Goal: Complete application form: Complete application form

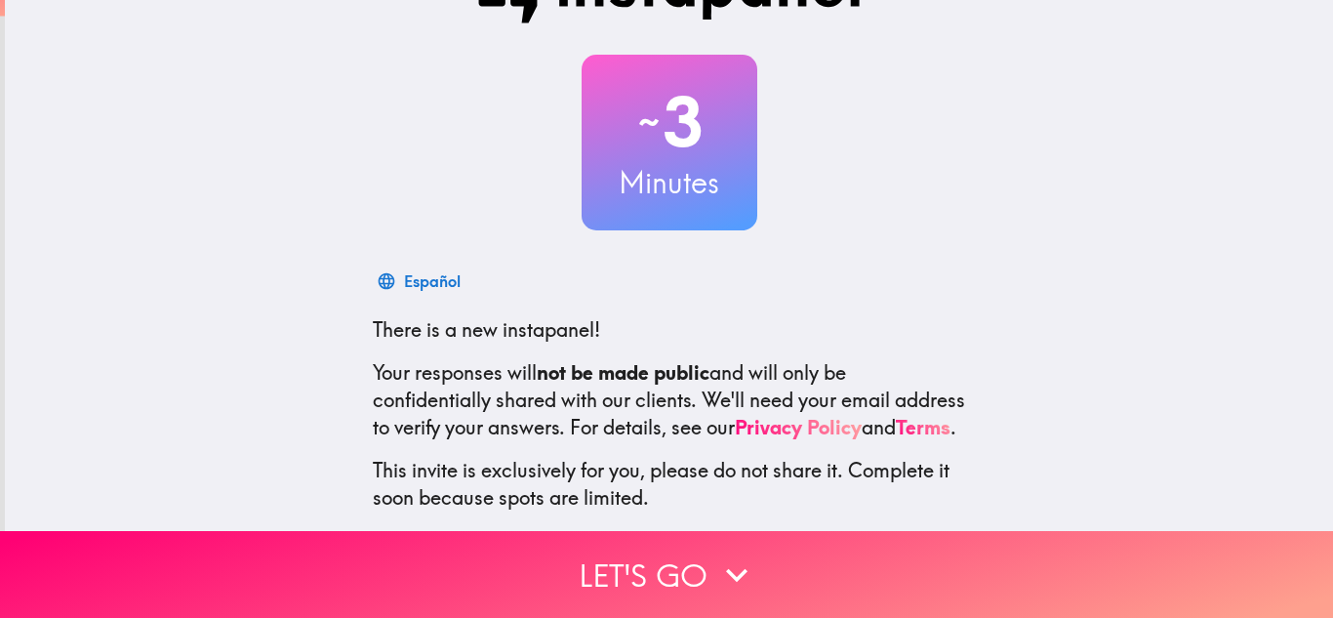
scroll to position [194, 0]
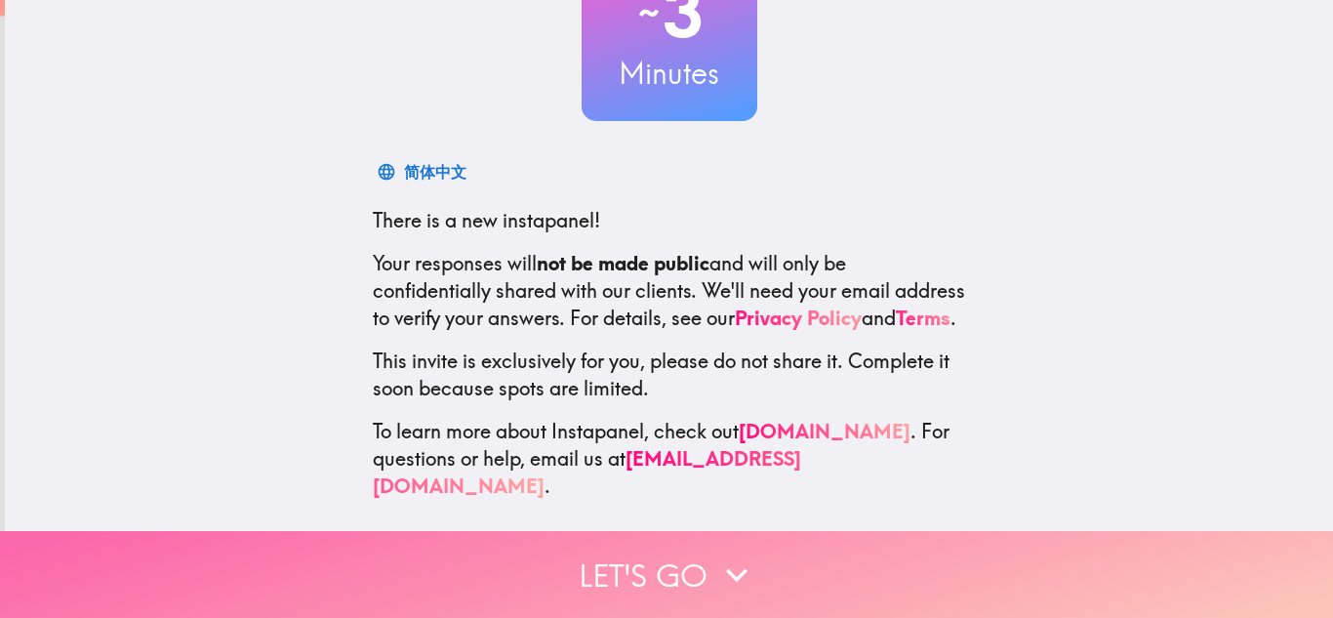
click at [680, 562] on button "Let's go" at bounding box center [666, 574] width 1333 height 87
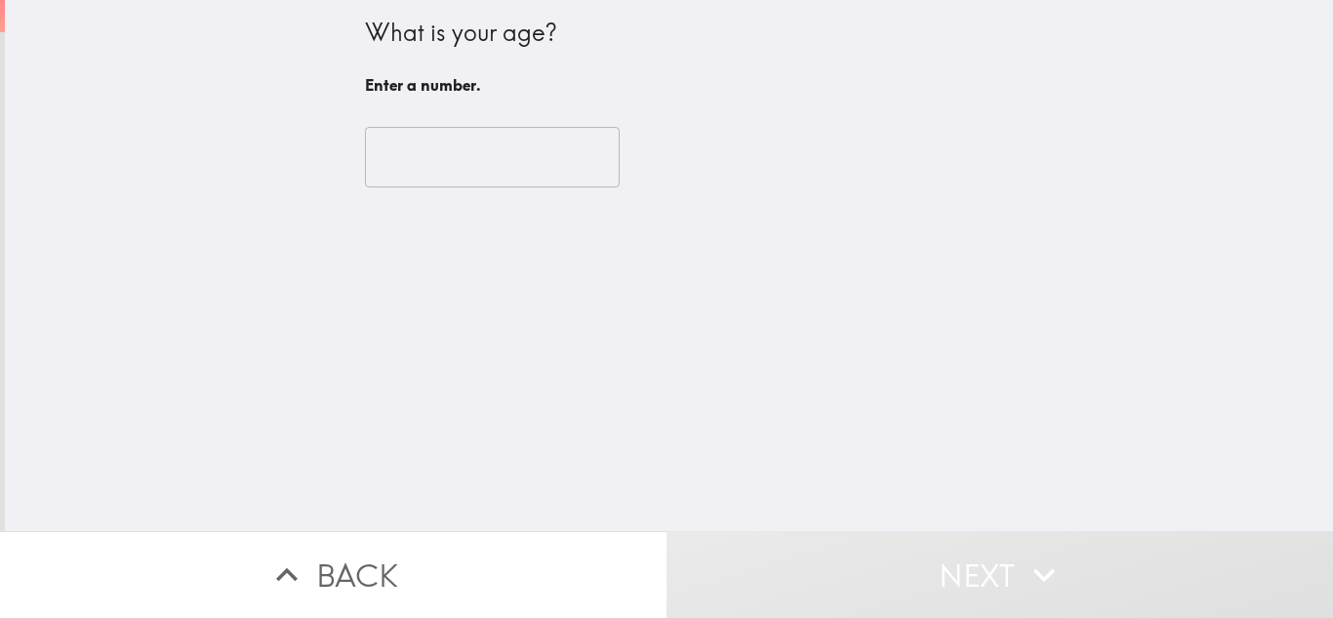
click at [500, 169] on input "number" at bounding box center [492, 157] width 255 height 60
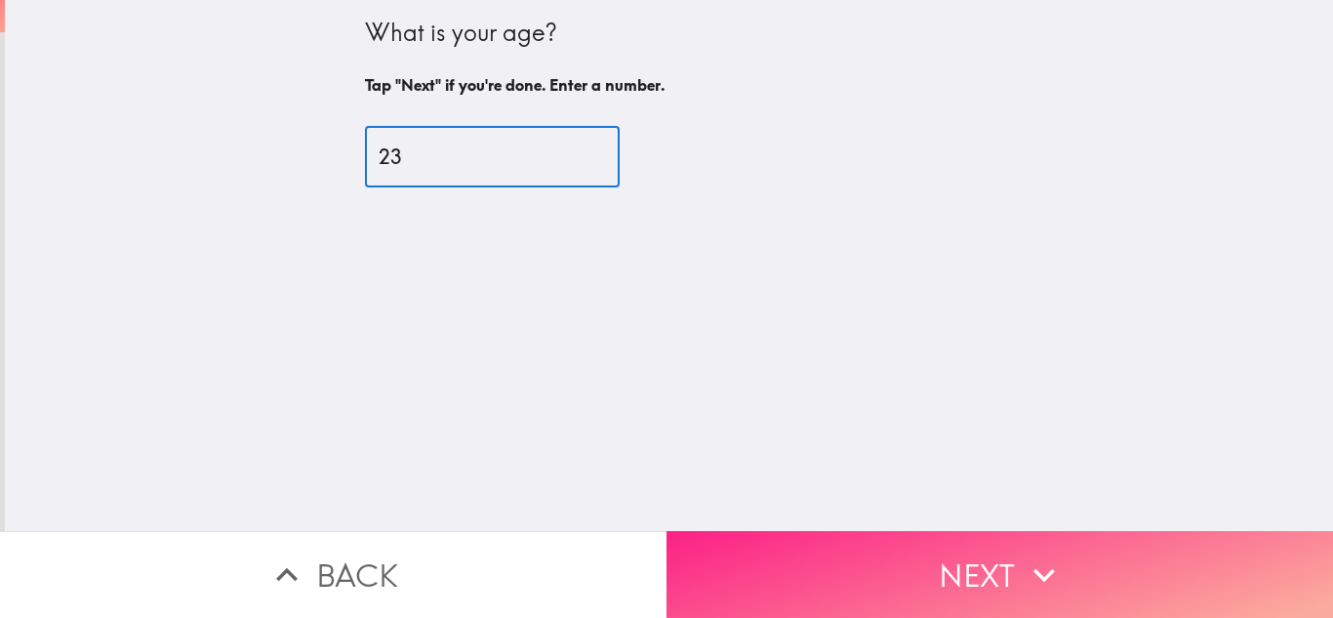
type input "23"
click at [951, 549] on button "Next" at bounding box center [999, 574] width 666 height 87
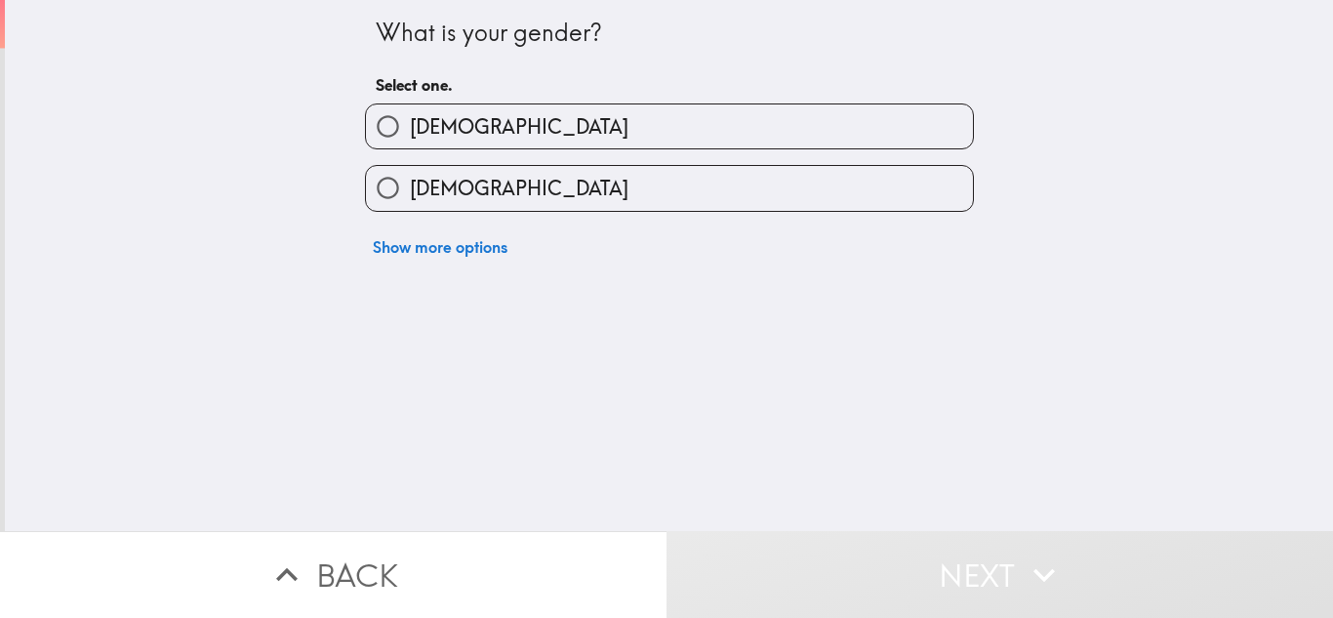
click at [488, 194] on label "[DEMOGRAPHIC_DATA]" at bounding box center [669, 188] width 607 height 44
click at [410, 194] on input "[DEMOGRAPHIC_DATA]" at bounding box center [388, 188] width 44 height 44
radio input "true"
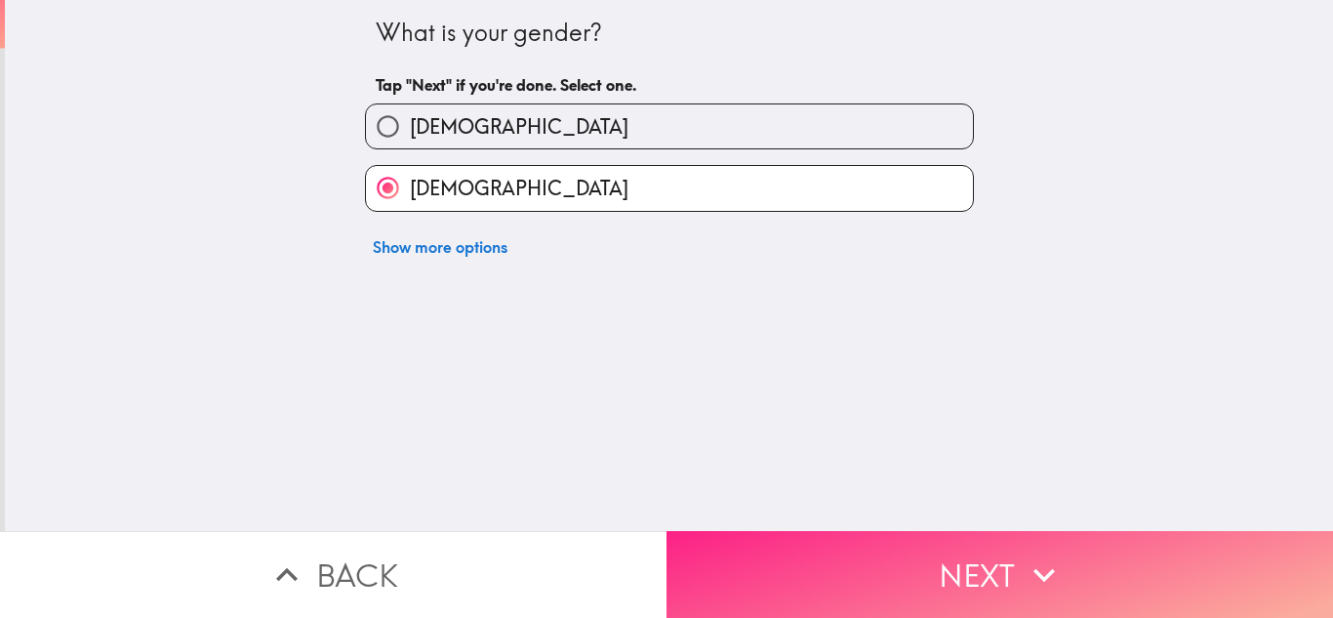
click at [932, 578] on button "Next" at bounding box center [999, 574] width 666 height 87
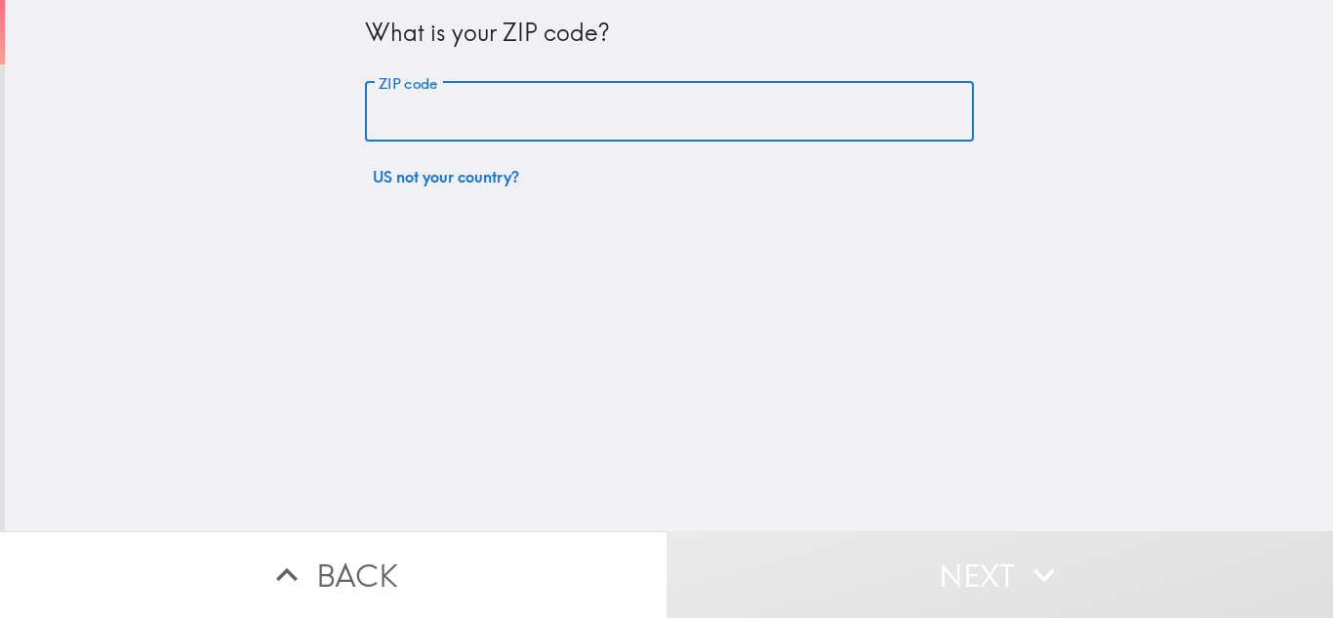
click at [458, 96] on input "ZIP code" at bounding box center [669, 112] width 609 height 60
type input "39401"
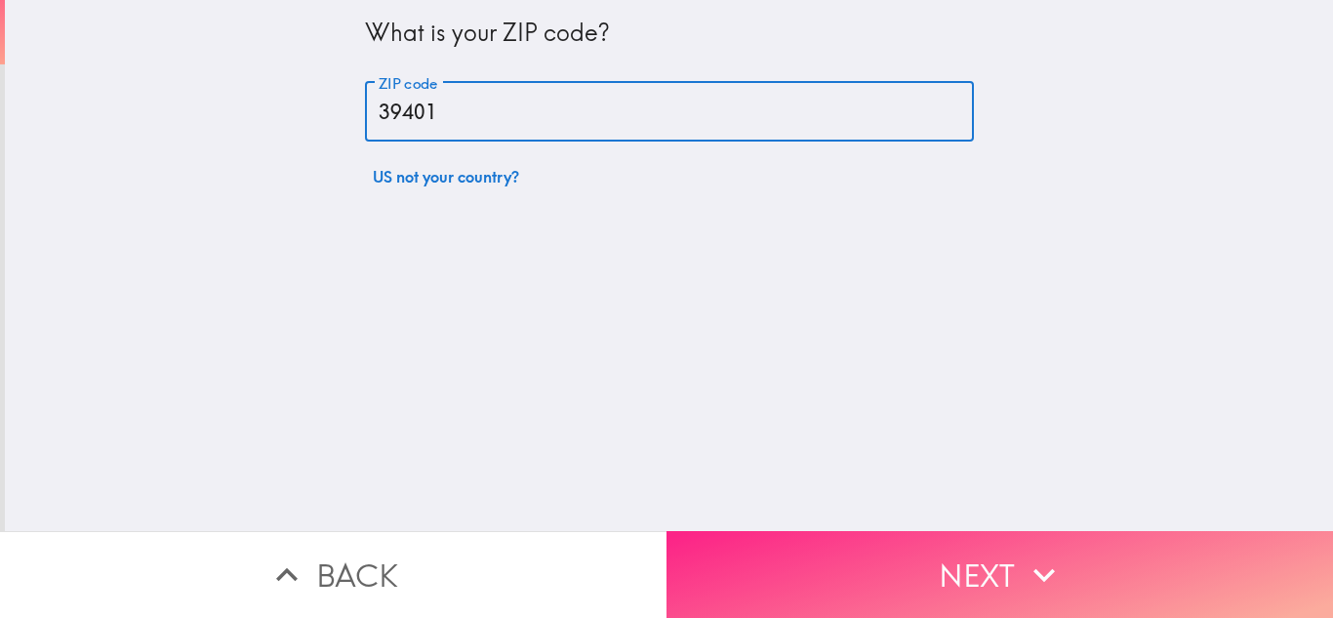
click at [887, 542] on button "Next" at bounding box center [999, 574] width 666 height 87
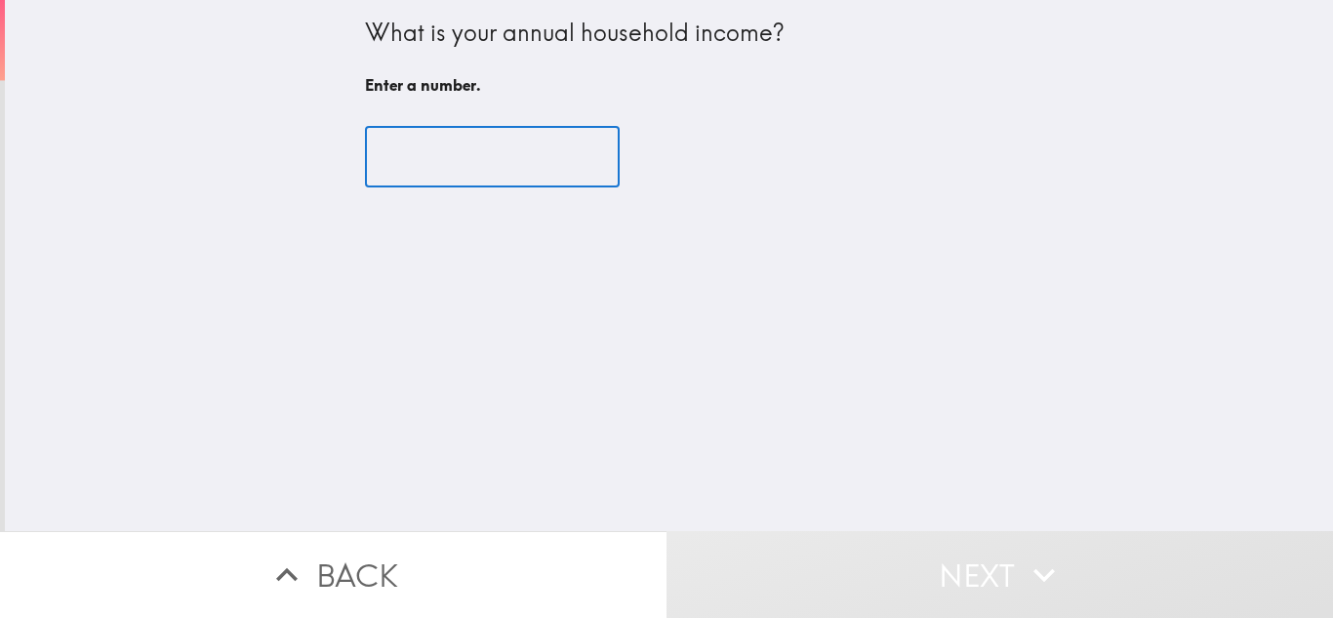
click at [438, 162] on input "number" at bounding box center [492, 157] width 255 height 60
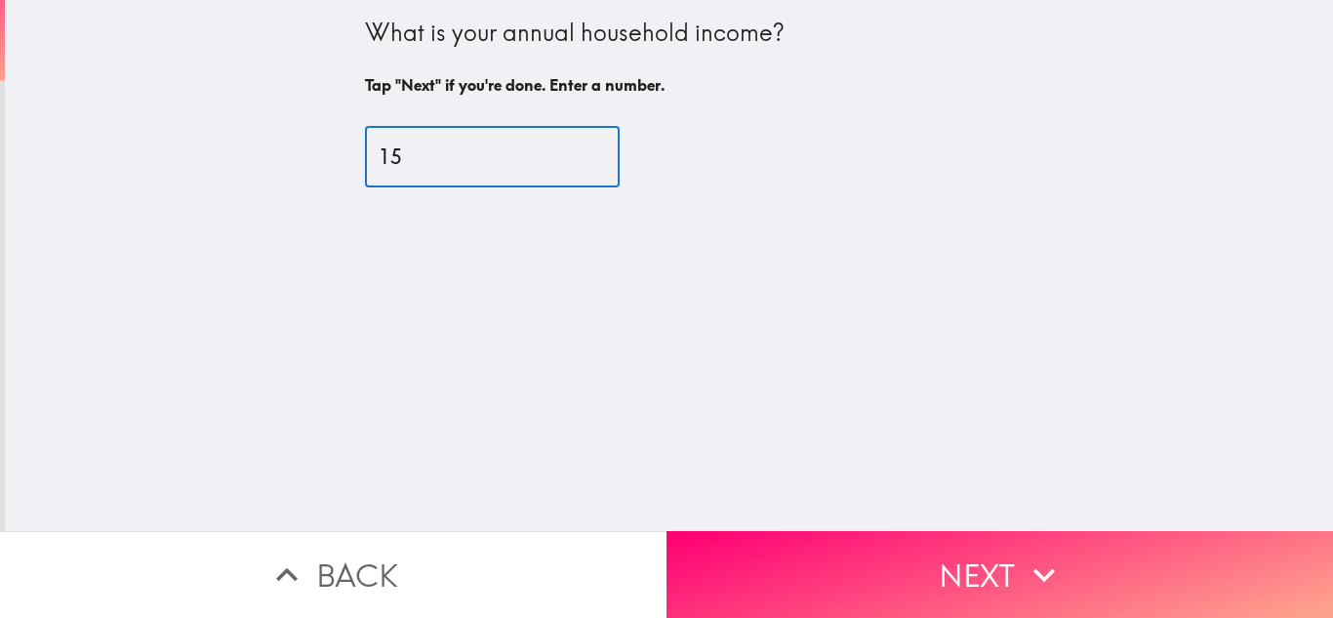
type input "1"
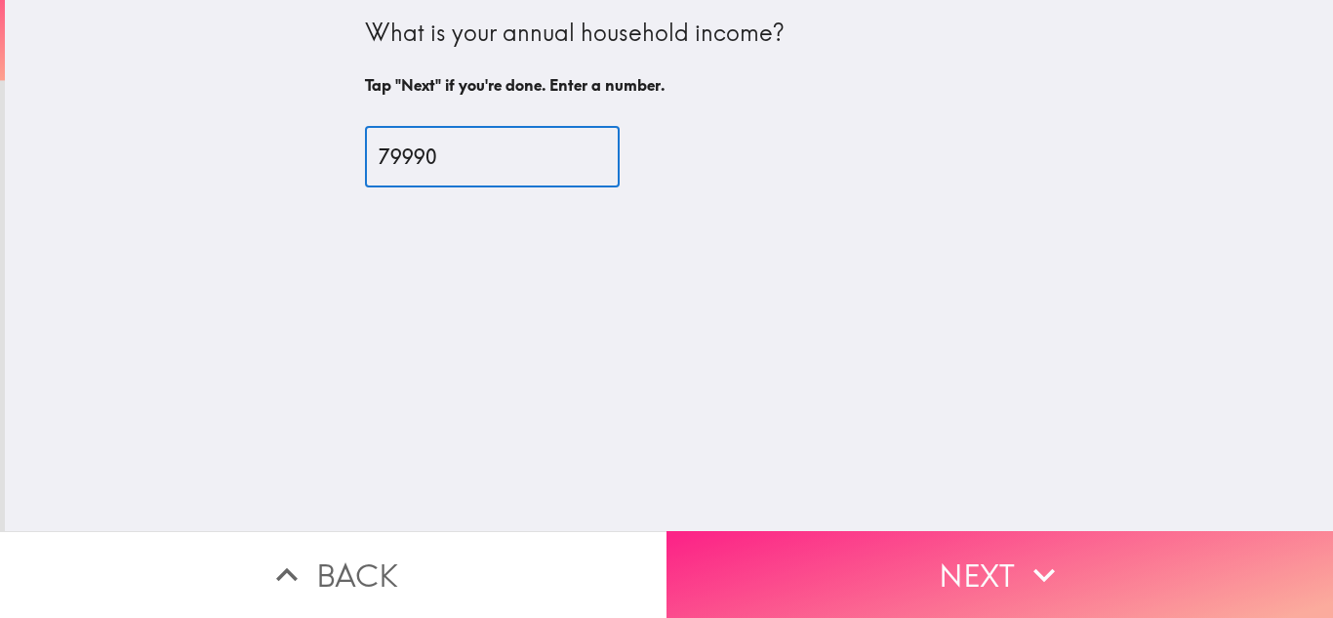
type input "79990"
click at [922, 547] on button "Next" at bounding box center [999, 574] width 666 height 87
